Goal: Task Accomplishment & Management: Use online tool/utility

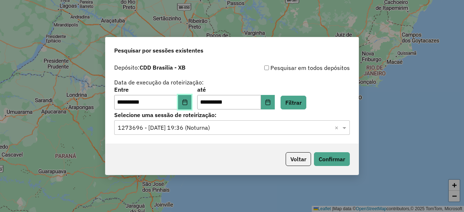
click at [186, 101] on button "Choose Date" at bounding box center [185, 102] width 14 height 15
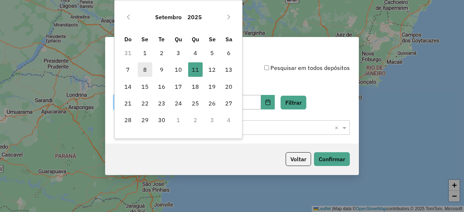
click at [148, 70] on span "8" at bounding box center [145, 69] width 15 height 15
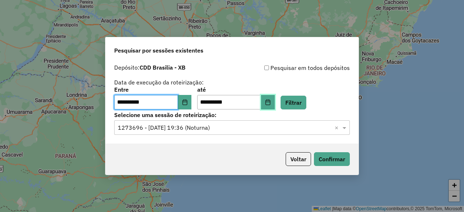
click at [275, 103] on button "Choose Date" at bounding box center [268, 102] width 14 height 15
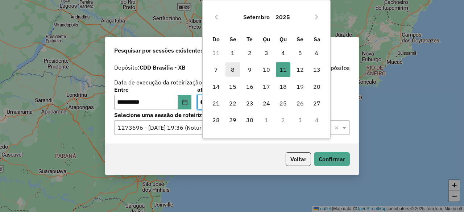
click at [233, 68] on span "8" at bounding box center [233, 69] width 15 height 15
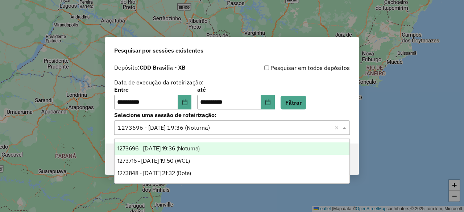
click at [196, 135] on div "Selecione uma sessão × 1273696 - 11/09/2025 19:36 (Noturna) ×" at bounding box center [232, 127] width 236 height 15
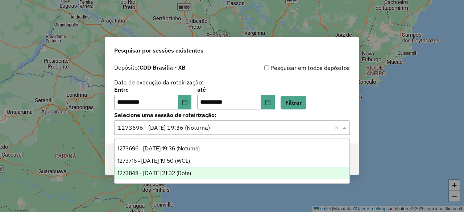
click at [191, 173] on span "1273848 - 11/09/2025 21:32 (Rota)" at bounding box center [155, 173] width 74 height 6
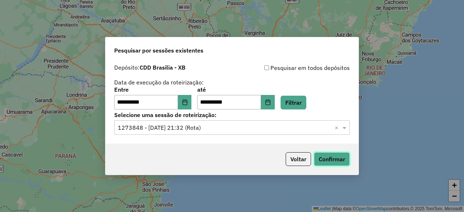
click at [330, 159] on button "Confirmar" at bounding box center [332, 159] width 36 height 14
click at [188, 104] on icon "Choose Date" at bounding box center [185, 102] width 6 height 6
click at [298, 81] on div "**********" at bounding box center [232, 86] width 236 height 46
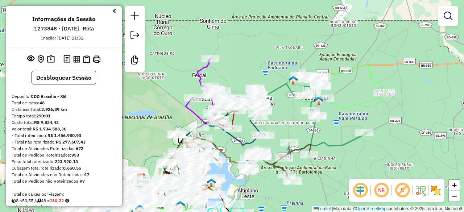
drag, startPoint x: 312, startPoint y: 63, endPoint x: 327, endPoint y: 112, distance: 52.0
click at [327, 112] on div "Janela de atendimento Grade de atendimento Capacidade Transportadoras Veículos …" at bounding box center [232, 106] width 464 height 212
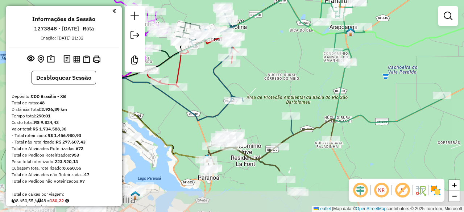
drag, startPoint x: 341, startPoint y: 113, endPoint x: 369, endPoint y: 77, distance: 45.6
click at [369, 77] on div "Janela de atendimento Grade de atendimento Capacidade Transportadoras Veículos …" at bounding box center [232, 106] width 464 height 212
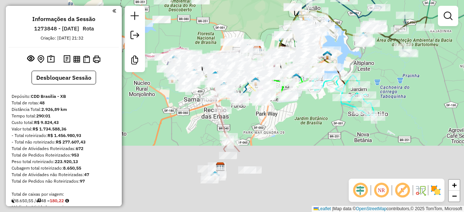
drag, startPoint x: 296, startPoint y: 160, endPoint x: 372, endPoint y: 78, distance: 110.9
click at [372, 78] on div "Janela de atendimento Grade de atendimento Capacidade Transportadoras Veículos …" at bounding box center [232, 106] width 464 height 212
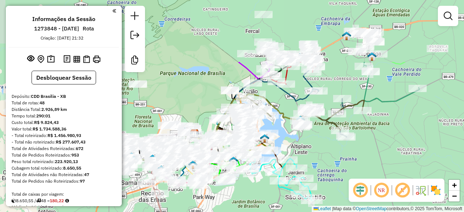
drag, startPoint x: 293, startPoint y: 129, endPoint x: 239, endPoint y: 197, distance: 86.5
click at [229, 212] on html "Aguarde... Pop-up bloqueado! Seu navegador bloqueou automáticamente a abertura …" at bounding box center [232, 106] width 464 height 212
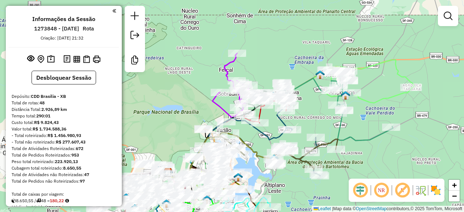
drag, startPoint x: 411, startPoint y: 57, endPoint x: 386, endPoint y: 95, distance: 45.4
click at [386, 95] on icon at bounding box center [370, 81] width 90 height 43
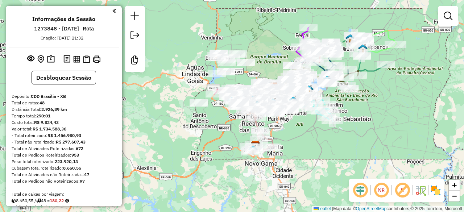
drag, startPoint x: 364, startPoint y: 159, endPoint x: 365, endPoint y: 104, distance: 55.2
click at [365, 104] on div "Janela de atendimento Grade de atendimento Capacidade Transportadoras Veículos …" at bounding box center [232, 106] width 464 height 212
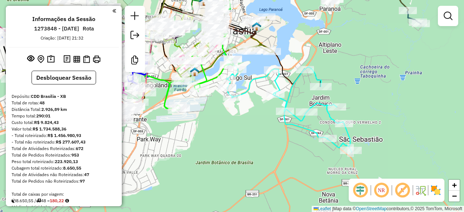
drag, startPoint x: 376, startPoint y: 54, endPoint x: 354, endPoint y: 58, distance: 21.8
click at [354, 58] on div "Rota 33 - Placa QYR5E30 71053240 - SUPERMERCADO RENDE M Janela de atendimento G…" at bounding box center [232, 106] width 464 height 212
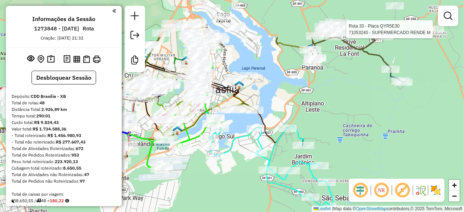
drag, startPoint x: 357, startPoint y: 66, endPoint x: 340, endPoint y: 124, distance: 61.3
click at [340, 124] on div "Rota 33 - Placa QYR5E30 71053240 - SUPERMERCADO RENDE M Janela de atendimento G…" at bounding box center [232, 106] width 464 height 212
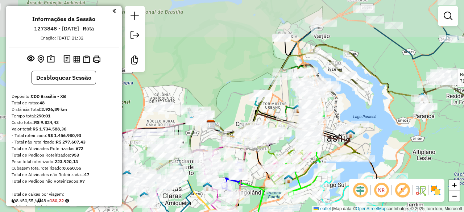
drag, startPoint x: 322, startPoint y: 86, endPoint x: 433, endPoint y: 135, distance: 121.5
click at [433, 135] on div "Rota 33 - Placa QYR5E30 71053240 - SUPERMERCADO RENDE M Janela de atendimento G…" at bounding box center [232, 106] width 464 height 212
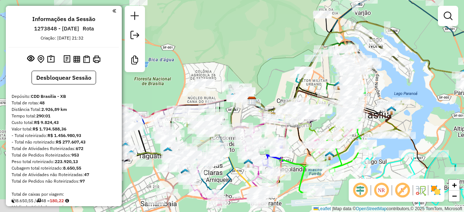
drag, startPoint x: 231, startPoint y: 37, endPoint x: 298, endPoint y: -6, distance: 79.0
click at [298, 0] on html "Aguarde... Pop-up bloqueado! Seu navegador bloqueou automáticamente a abertura …" at bounding box center [232, 106] width 464 height 212
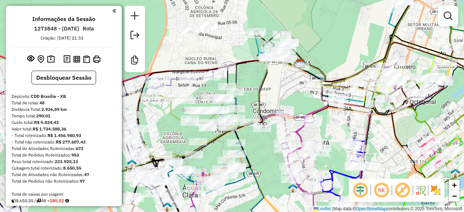
drag, startPoint x: 337, startPoint y: 53, endPoint x: 340, endPoint y: 37, distance: 16.9
click at [340, 37] on div "Rota 33 - Placa QYR5E30 71053240 - SUPERMERCADO RENDE M Janela de atendimento G…" at bounding box center [232, 106] width 464 height 212
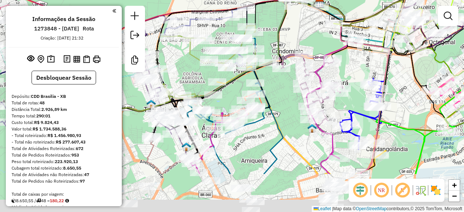
drag, startPoint x: 285, startPoint y: 105, endPoint x: 304, endPoint y: 46, distance: 62.5
click at [304, 46] on div "Rota 33 - Placa QYR5E30 71053240 - SUPERMERCADO RENDE M Janela de atendimento G…" at bounding box center [232, 106] width 464 height 212
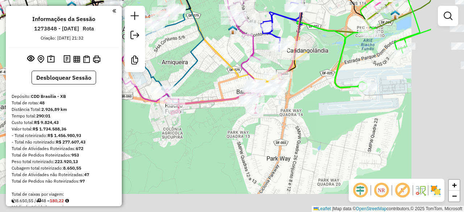
drag, startPoint x: 284, startPoint y: 111, endPoint x: 212, endPoint y: 43, distance: 99.3
click at [212, 43] on icon at bounding box center [222, 30] width 169 height 124
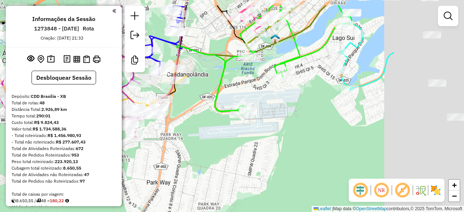
drag, startPoint x: 330, startPoint y: 97, endPoint x: 186, endPoint y: 125, distance: 146.8
click at [186, 125] on div "Rota 33 - Placa QYR5E30 71053240 - SUPERMERCADO RENDE M Janela de atendimento G…" at bounding box center [232, 106] width 464 height 212
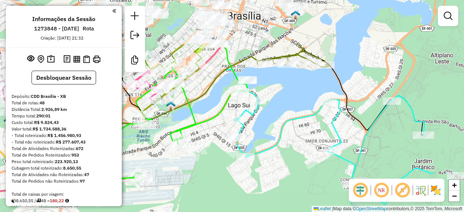
drag, startPoint x: 291, startPoint y: 83, endPoint x: 215, endPoint y: 138, distance: 93.4
click at [215, 138] on div "Rota 33 - Placa QYR5E30 71053240 - SUPERMERCADO RENDE M Janela de atendimento G…" at bounding box center [232, 106] width 464 height 212
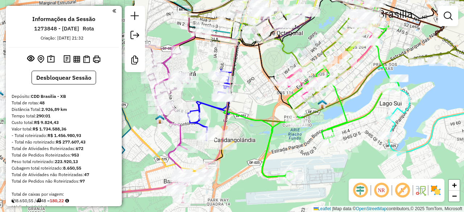
drag, startPoint x: 312, startPoint y: 76, endPoint x: 464, endPoint y: 74, distance: 151.7
click at [464, 74] on html "Aguarde... Pop-up bloqueado! Seu navegador bloqueou automáticamente a abertura …" at bounding box center [232, 106] width 464 height 212
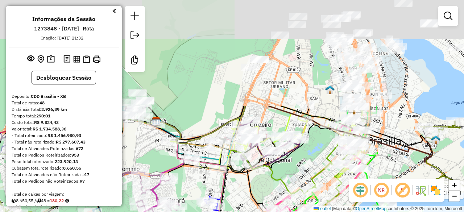
drag, startPoint x: 281, startPoint y: 56, endPoint x: 270, endPoint y: 184, distance: 128.6
click at [270, 184] on div "Rota 33 - Placa QYR5E30 71053240 - SUPERMERCADO RENDE M Rota 18 - Placa PCO9739…" at bounding box center [232, 106] width 464 height 212
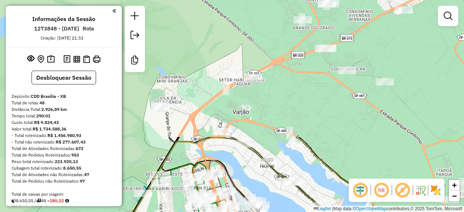
drag, startPoint x: 291, startPoint y: 49, endPoint x: 154, endPoint y: 208, distance: 209.4
click at [154, 208] on div "Rota 33 - Placa QYR5E30 71053240 - SUPERMERCADO RENDE M Rota 18 - Placa PCO9739…" at bounding box center [232, 106] width 464 height 212
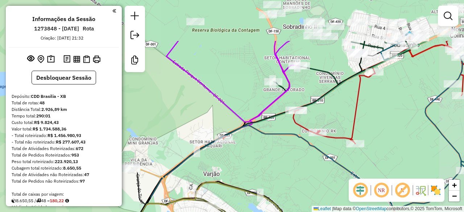
drag, startPoint x: 300, startPoint y: 87, endPoint x: 271, endPoint y: 149, distance: 68.7
click at [271, 149] on div "Rota 33 - Placa QYR5E30 71053240 - SUPERMERCADO RENDE M Rota 18 - Placa PCO9739…" at bounding box center [232, 106] width 464 height 212
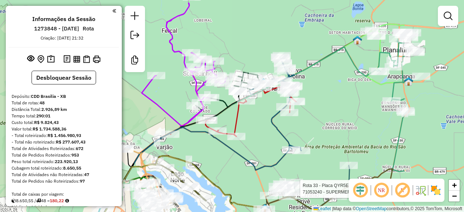
drag, startPoint x: 377, startPoint y: 83, endPoint x: 265, endPoint y: 108, distance: 114.1
click at [267, 107] on div "Rota 33 - Placa QYR5E30 71053240 - SUPERMERCADO RENDE M Rota 18 - Placa PCO9739…" at bounding box center [232, 106] width 464 height 212
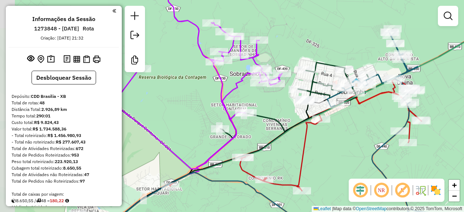
drag, startPoint x: 215, startPoint y: 97, endPoint x: 263, endPoint y: 106, distance: 49.4
click at [263, 106] on div "Rota 33 - Placa QYR5E30 71053240 - SUPERMERCADO RENDE M Rota 18 - Placa PCO9739…" at bounding box center [232, 106] width 464 height 212
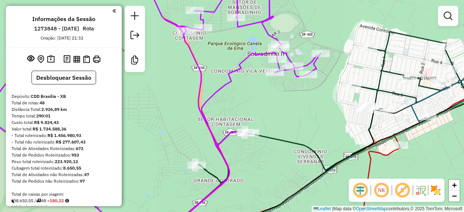
click at [237, 69] on icon at bounding box center [222, 143] width 110 height 181
select select "**********"
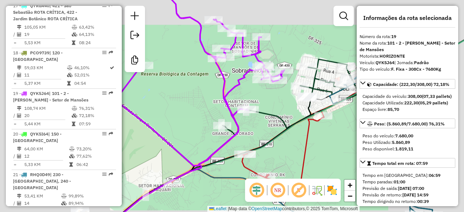
scroll to position [1074, 0]
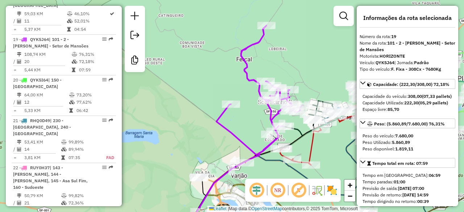
click at [243, 143] on icon at bounding box center [259, 89] width 85 height 129
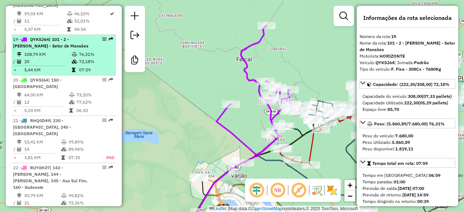
drag, startPoint x: 30, startPoint y: 11, endPoint x: 49, endPoint y: 11, distance: 18.1
click at [49, 37] on strong "QYK5J64 | 101 - 2 - Sobradinho II - Setor de Mansões" at bounding box center [50, 43] width 75 height 12
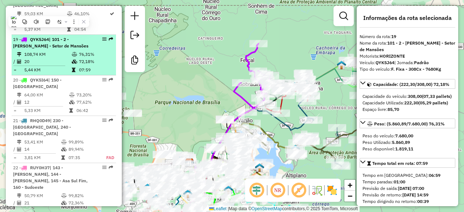
click at [102, 37] on em at bounding box center [104, 39] width 4 height 4
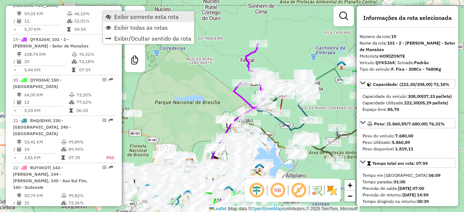
click at [134, 16] on span "Exibir somente esta rota" at bounding box center [146, 17] width 65 height 6
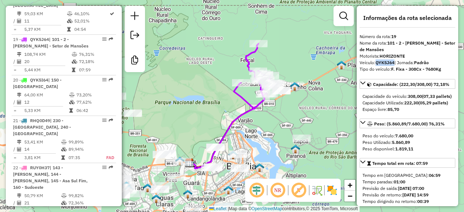
drag, startPoint x: 395, startPoint y: 64, endPoint x: 377, endPoint y: 63, distance: 18.2
click at [377, 63] on div "Veículo: QYK5J64 | Jornada: Padrão" at bounding box center [408, 63] width 96 height 7
copy strong "QYK5J64"
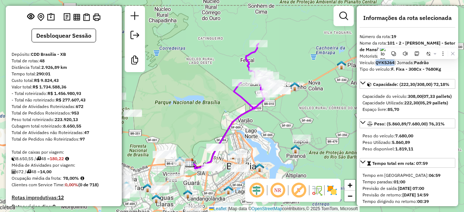
scroll to position [0, 0]
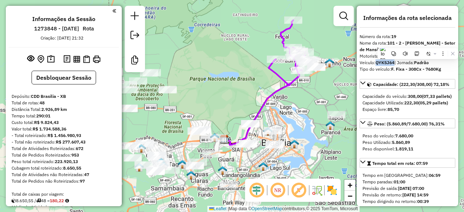
drag, startPoint x: 253, startPoint y: 141, endPoint x: 287, endPoint y: 118, distance: 42.1
click at [287, 118] on div "Janela de atendimento Grade de atendimento Capacidade Transportadoras Veículos …" at bounding box center [232, 106] width 464 height 212
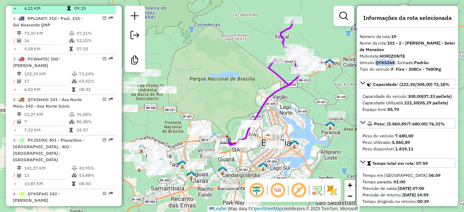
scroll to position [435, 0]
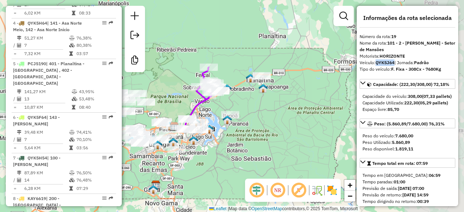
drag, startPoint x: 332, startPoint y: 127, endPoint x: 235, endPoint y: 123, distance: 97.7
click at [235, 123] on div "Janela de atendimento Grade de atendimento Capacidade Transportadoras Veículos …" at bounding box center [232, 106] width 464 height 212
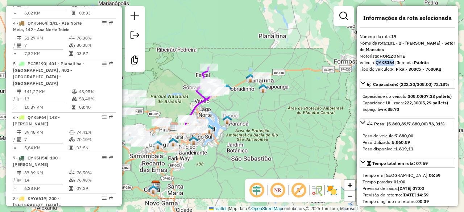
click at [276, 198] on em at bounding box center [277, 190] width 17 height 17
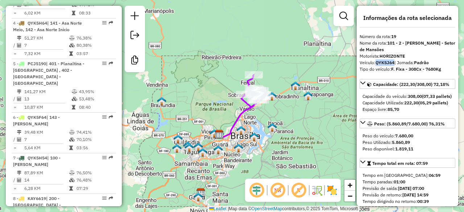
drag, startPoint x: 198, startPoint y: 149, endPoint x: 249, endPoint y: 146, distance: 50.9
click at [244, 157] on div "Janela de atendimento Grade de atendimento Capacidade Transportadoras Veículos …" at bounding box center [232, 106] width 464 height 212
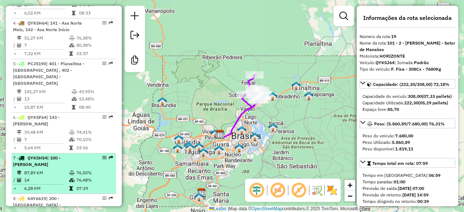
click at [70, 169] on td at bounding box center [72, 172] width 7 height 7
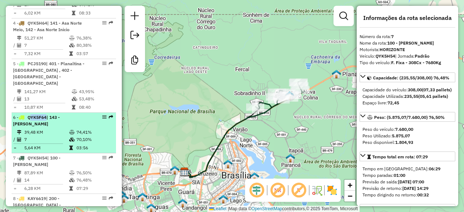
drag, startPoint x: 29, startPoint y: 103, endPoint x: 44, endPoint y: 103, distance: 15.6
click at [44, 115] on span "QYK5F64" at bounding box center [37, 117] width 19 height 5
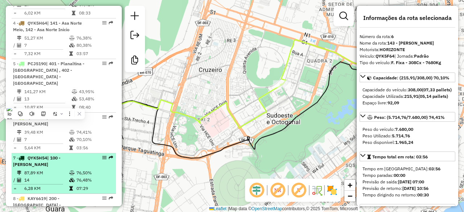
click at [91, 155] on div "7 - QYK5H54 | 100 - Sobradinho I" at bounding box center [64, 161] width 102 height 13
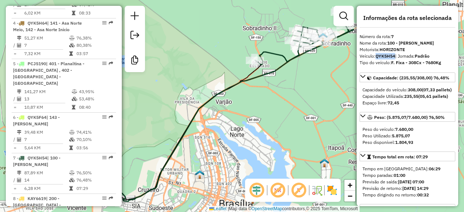
drag, startPoint x: 396, startPoint y: 56, endPoint x: 377, endPoint y: 57, distance: 18.9
click at [377, 57] on div "Veículo: QYK5H54 | Jornada: Padrão" at bounding box center [408, 56] width 96 height 7
copy strong "QYK5H54"
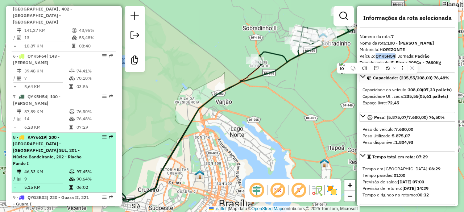
scroll to position [508, 0]
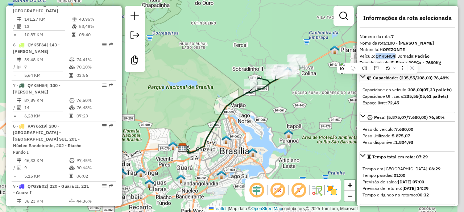
drag, startPoint x: 307, startPoint y: 98, endPoint x: 293, endPoint y: 92, distance: 15.0
click at [293, 92] on div "Janela de atendimento Grade de atendimento Capacidade Transportadoras Veículos …" at bounding box center [232, 106] width 464 height 212
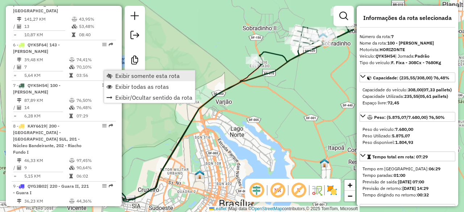
click at [131, 75] on span "Exibir somente esta rota" at bounding box center [147, 76] width 65 height 6
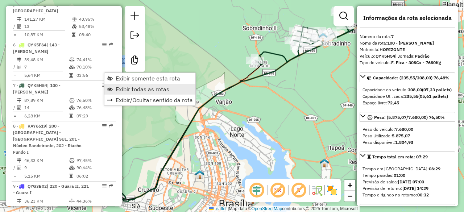
click at [126, 87] on span "Exibir todas as rotas" at bounding box center [143, 89] width 54 height 6
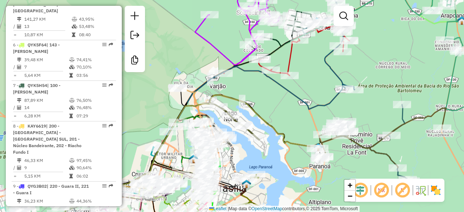
click at [280, 107] on div "Janela de atendimento Grade de atendimento Capacidade Transportadoras Veículos …" at bounding box center [232, 106] width 464 height 212
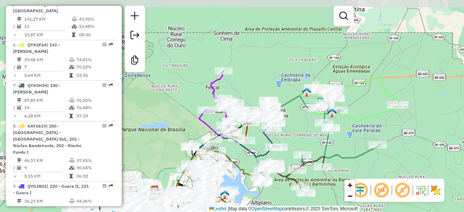
drag, startPoint x: 324, startPoint y: 69, endPoint x: 284, endPoint y: 119, distance: 64.5
click at [284, 119] on div "Rota 3 - Placa PCW6475 71034715 - [PERSON_NAME] DE Janela de atendimento Grade …" at bounding box center [232, 106] width 464 height 212
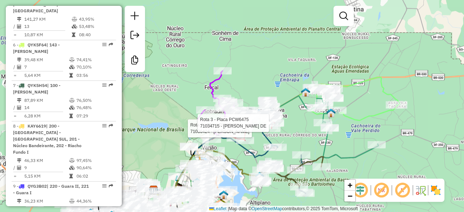
click at [213, 90] on icon at bounding box center [219, 103] width 42 height 64
select select "**********"
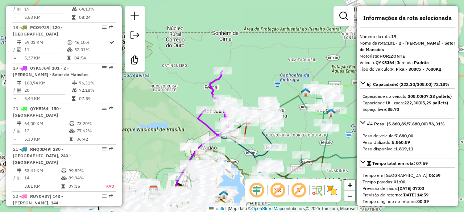
scroll to position [1074, 0]
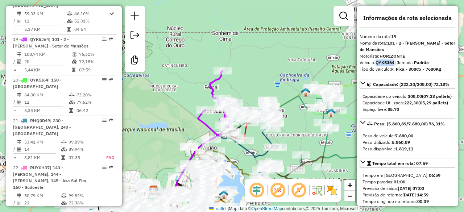
drag, startPoint x: 395, startPoint y: 62, endPoint x: 377, endPoint y: 63, distance: 18.5
click at [377, 63] on div "Veículo: QYK5J64 | Jornada: Padrão" at bounding box center [408, 63] width 96 height 7
copy strong "QYK5J64"
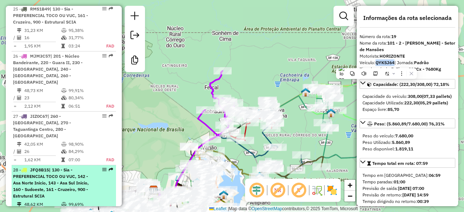
scroll to position [1437, 0]
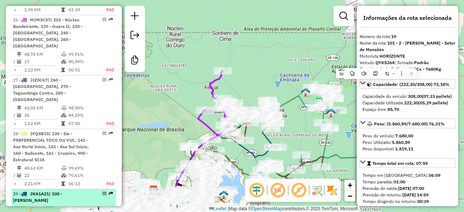
click at [81, 191] on div "29 - JKA1A21 | 100 - Sobradinho I" at bounding box center [51, 197] width 77 height 13
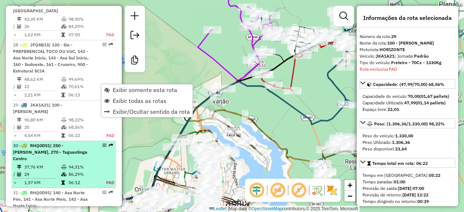
scroll to position [1552, 0]
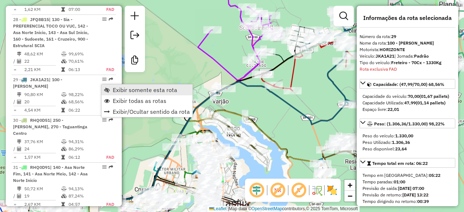
click at [121, 91] on span "Exibir somente esta rota" at bounding box center [145, 90] width 65 height 6
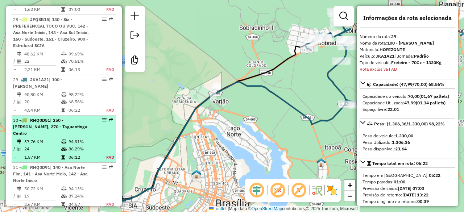
drag, startPoint x: 93, startPoint y: 68, endPoint x: 89, endPoint y: 74, distance: 7.3
click at [89, 138] on table "37,76 KM 94,31% / 24 86,29% = 1,57 KM 06:12 FAD" at bounding box center [64, 149] width 102 height 23
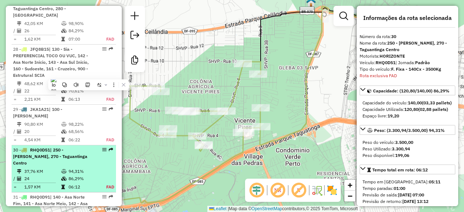
scroll to position [1520, 0]
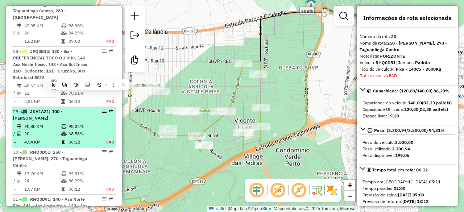
click at [75, 130] on td "68,56%" at bounding box center [83, 133] width 30 height 7
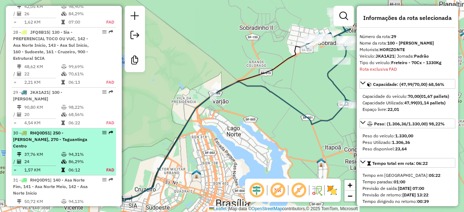
scroll to position [1552, 0]
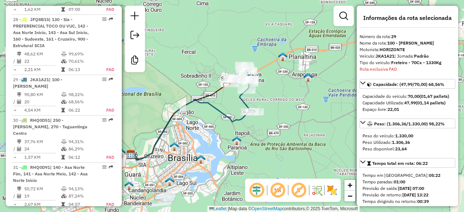
drag, startPoint x: 279, startPoint y: 122, endPoint x: 222, endPoint y: 114, distance: 57.8
click at [222, 114] on icon at bounding box center [193, 131] width 124 height 60
